Goal: Check status: Check status

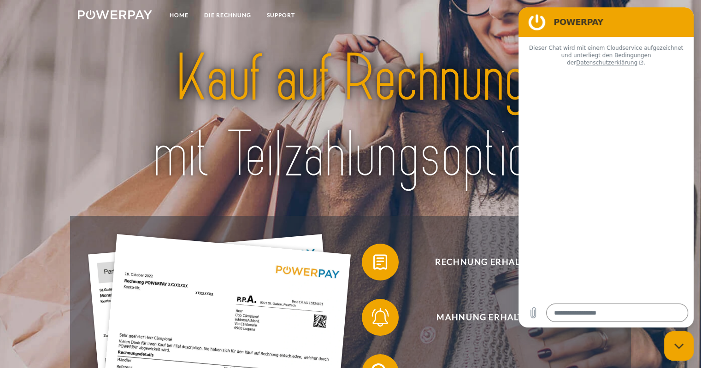
type textarea "*"
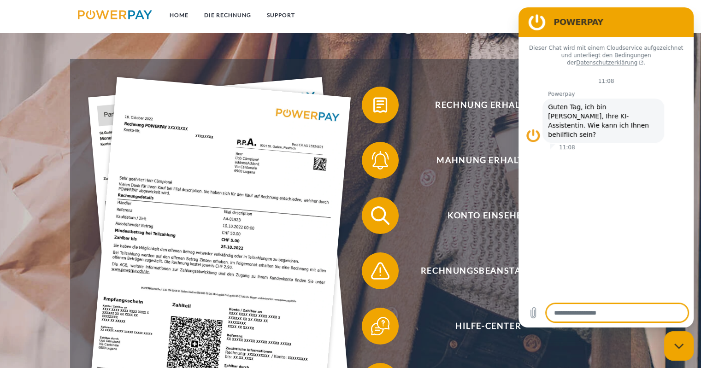
scroll to position [184, 0]
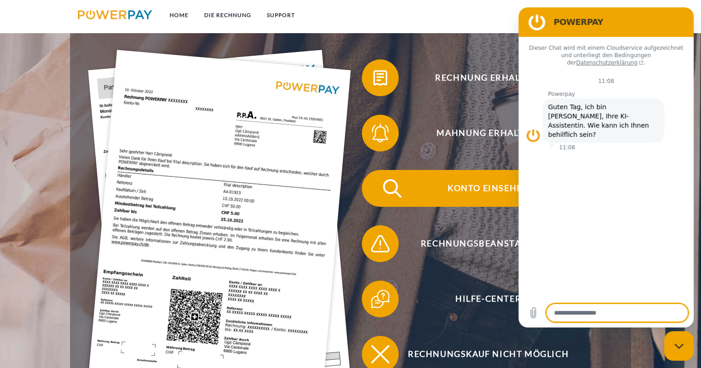
click at [433, 188] on span "Konto einsehen" at bounding box center [488, 188] width 226 height 37
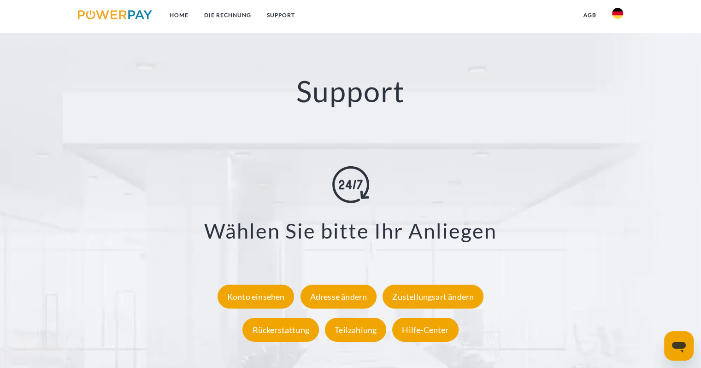
scroll to position [1750, 0]
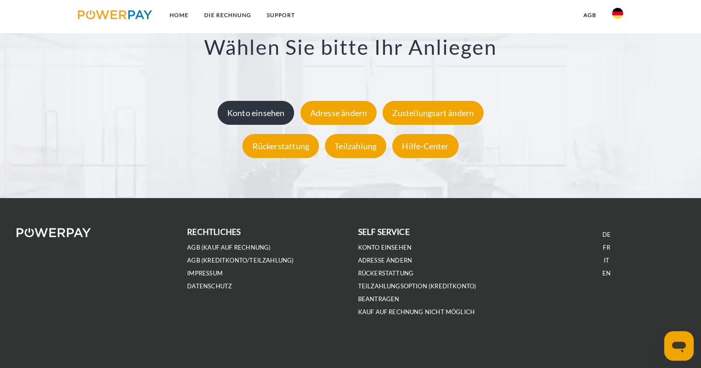
click at [264, 112] on div "Konto einsehen" at bounding box center [255, 112] width 77 height 24
